Goal: Transaction & Acquisition: Purchase product/service

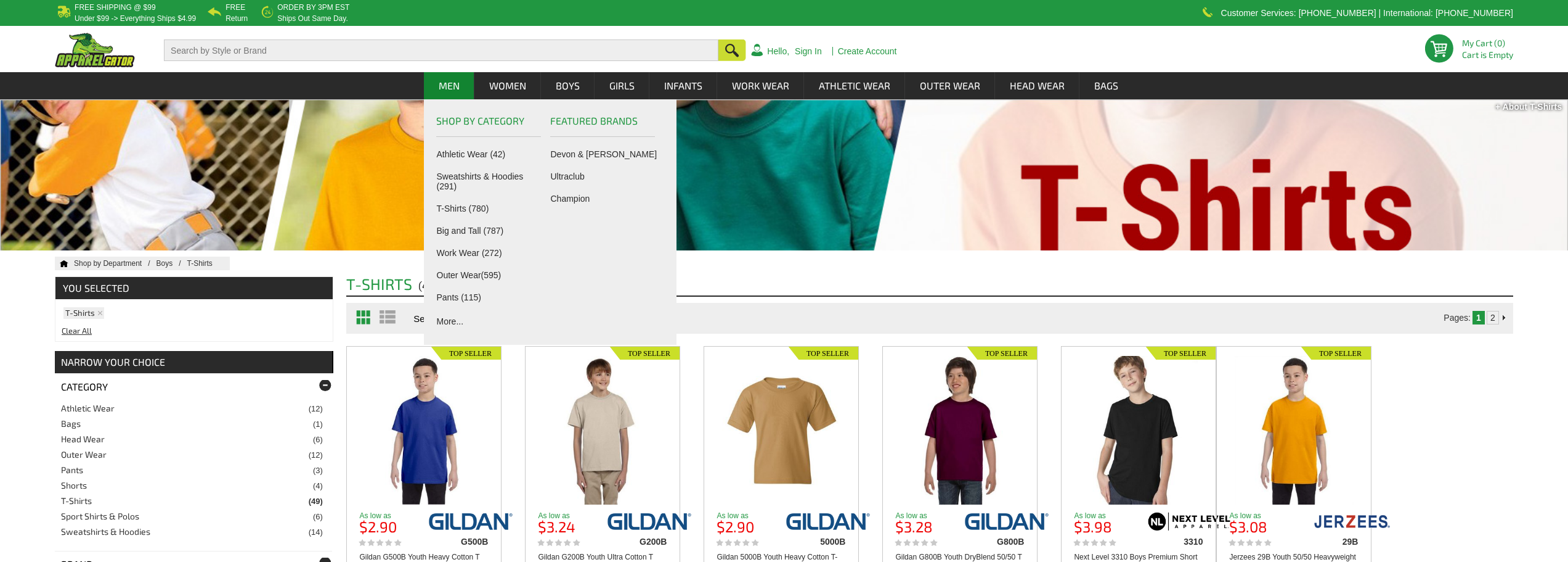
click at [448, 80] on link "Men" at bounding box center [449, 86] width 50 height 27
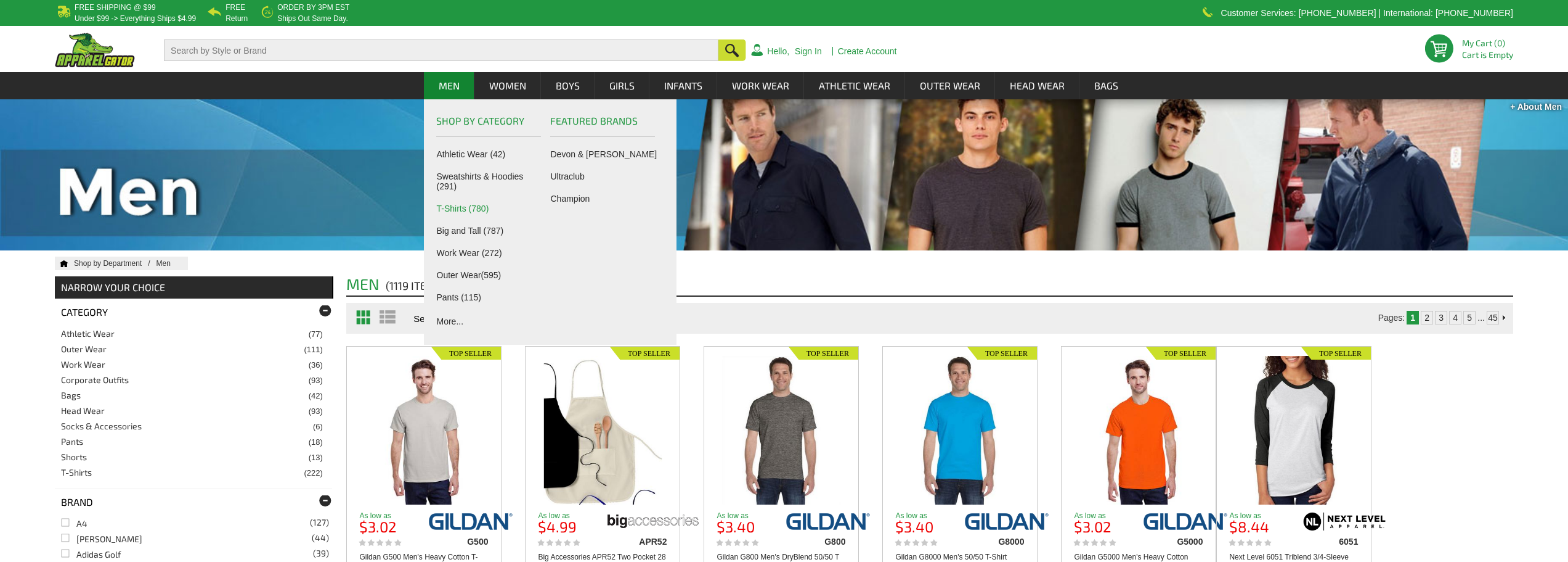
click at [480, 208] on link "T-Shirts (780)" at bounding box center [491, 208] width 109 height 10
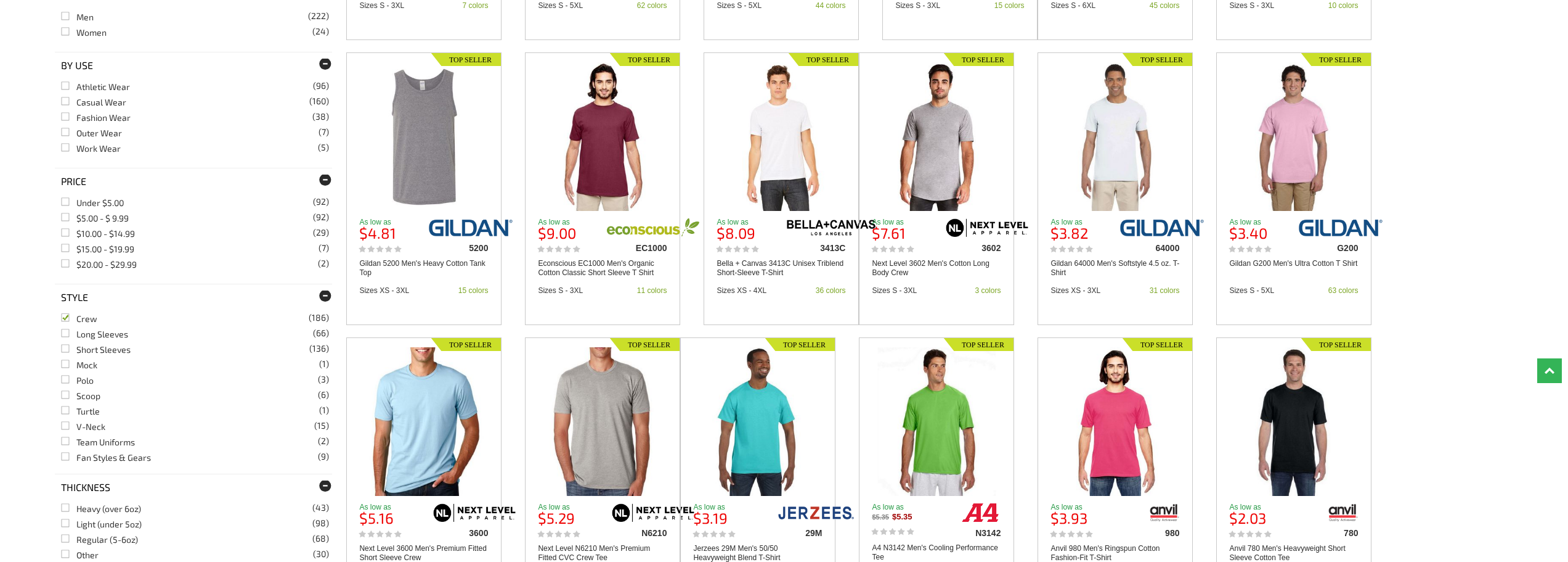
click at [68, 319] on link "Crew (186)" at bounding box center [79, 318] width 36 height 10
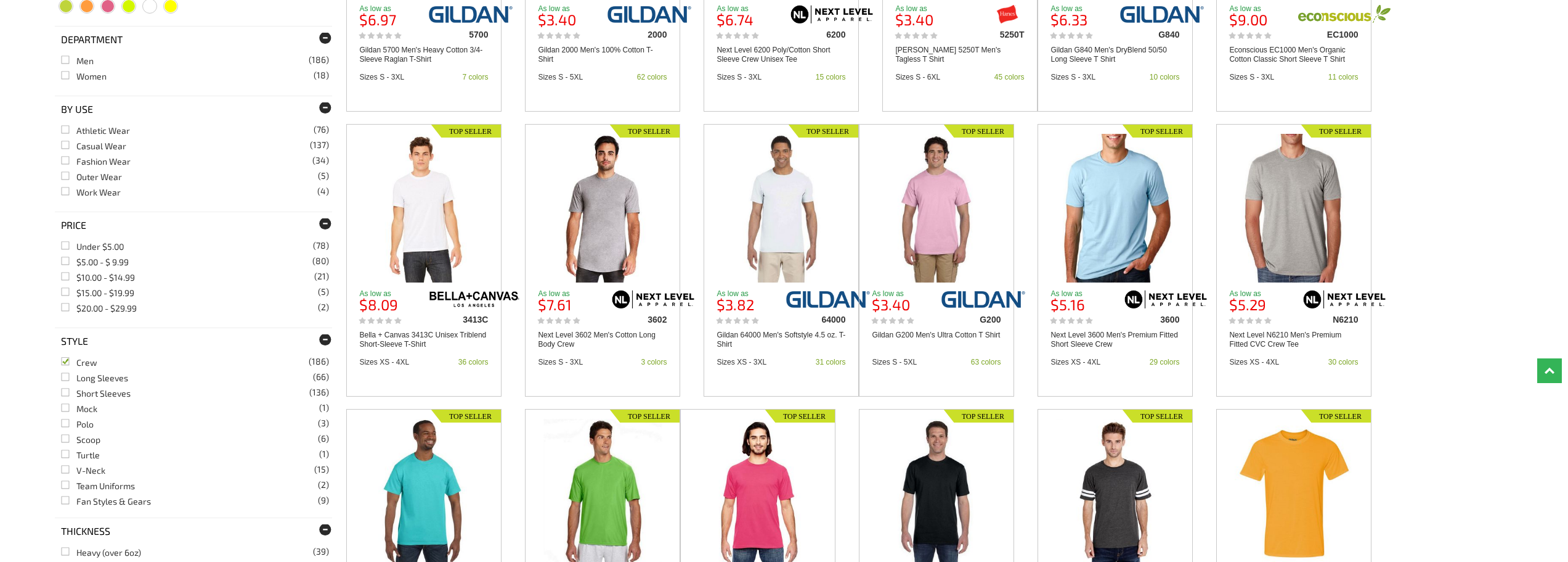
scroll to position [863, 0]
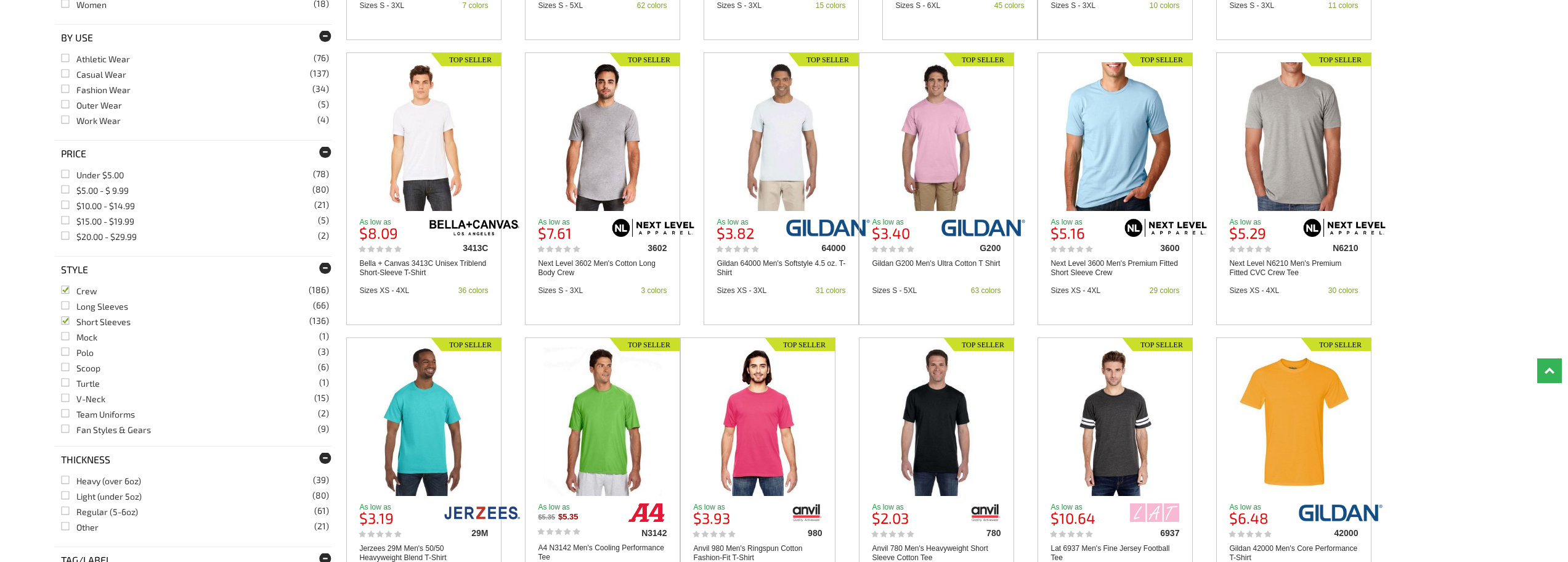
click at [66, 323] on link "Short Sleeves (136)" at bounding box center [95, 322] width 69 height 10
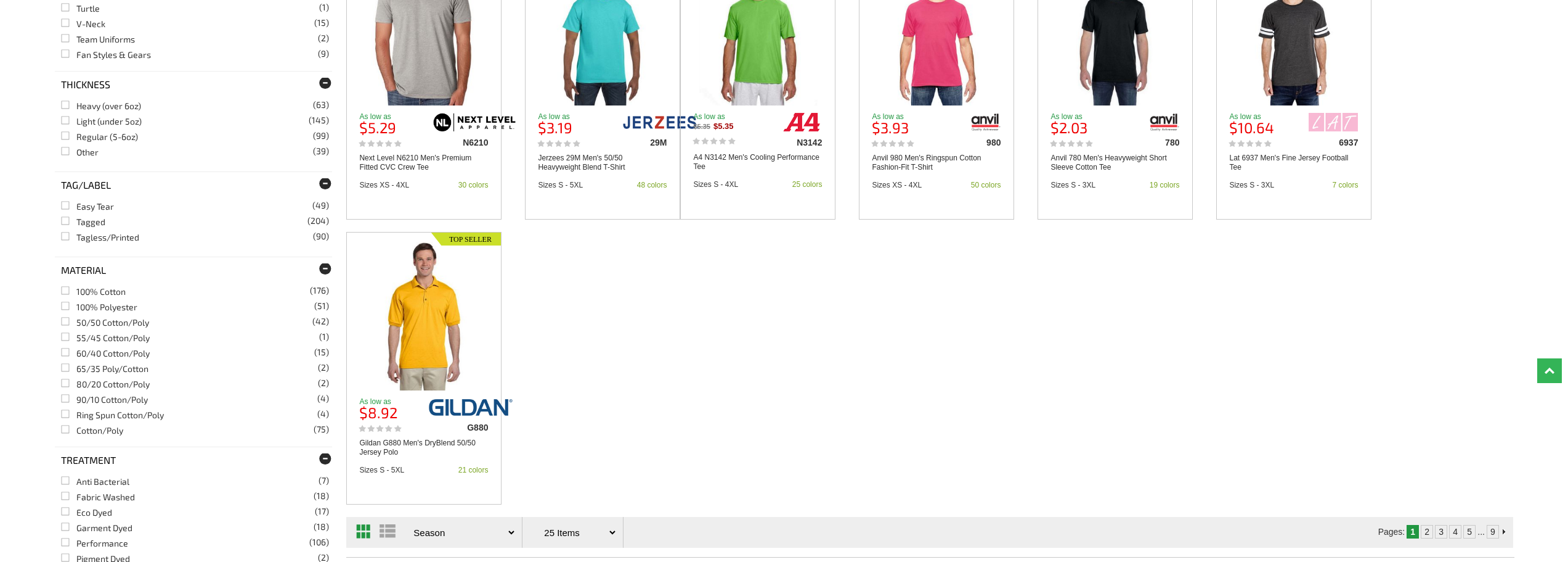
scroll to position [1296, 0]
